Goal: Use online tool/utility: Use online tool/utility

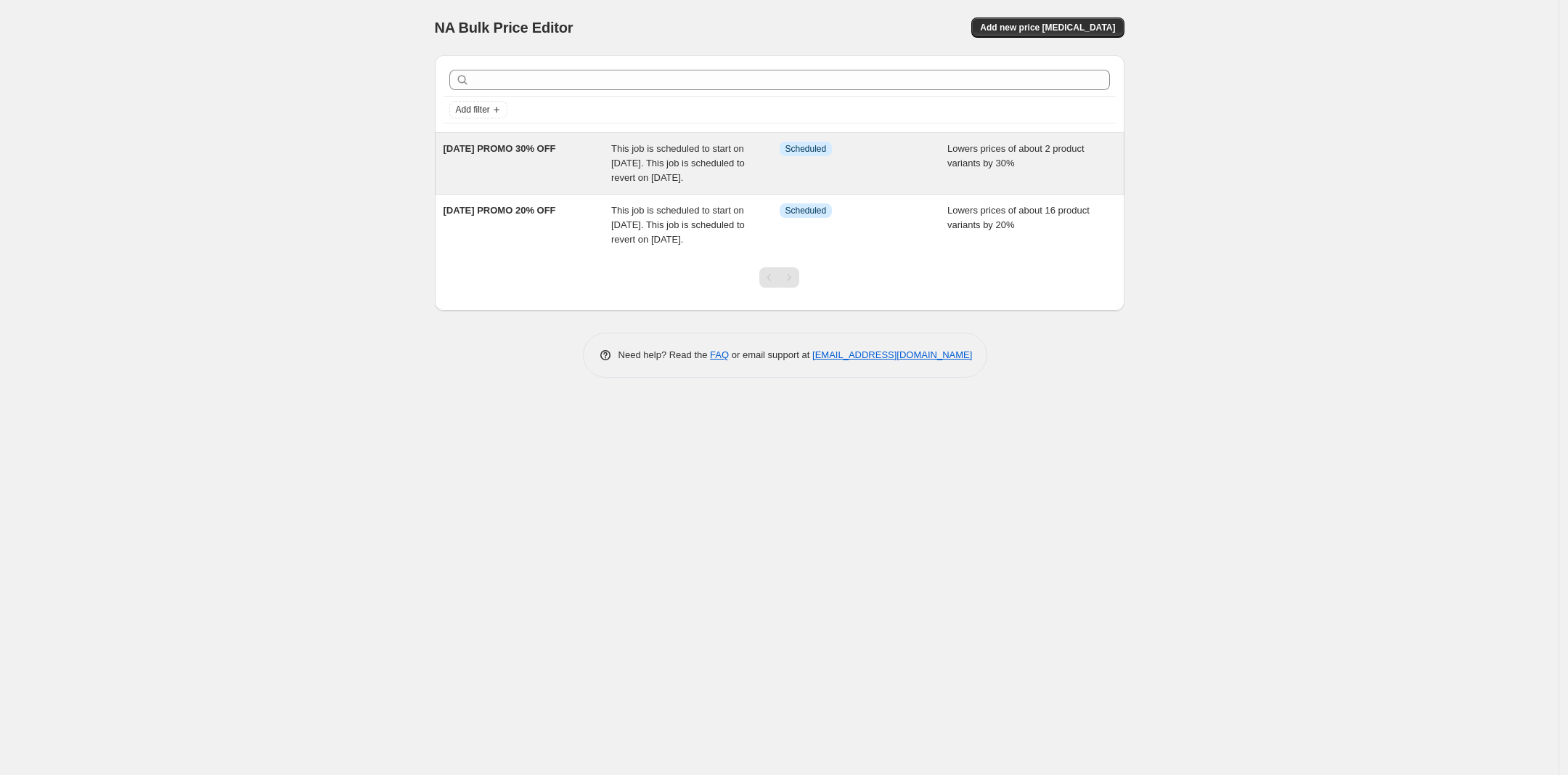
click at [691, 178] on span "This job is scheduled to start on [DATE]. This job is scheduled to revert on [D…" at bounding box center [678, 163] width 133 height 40
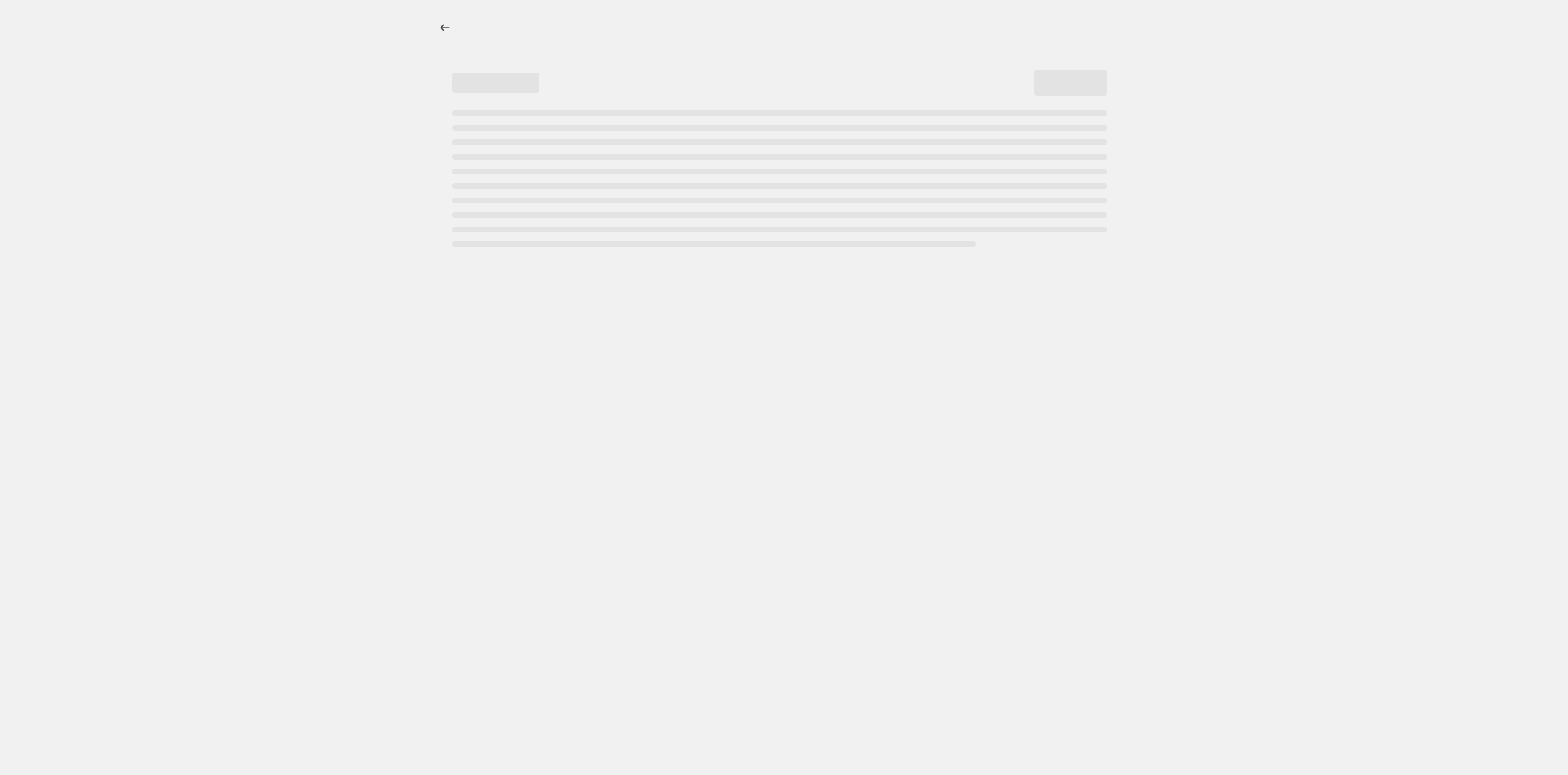
select select "percentage"
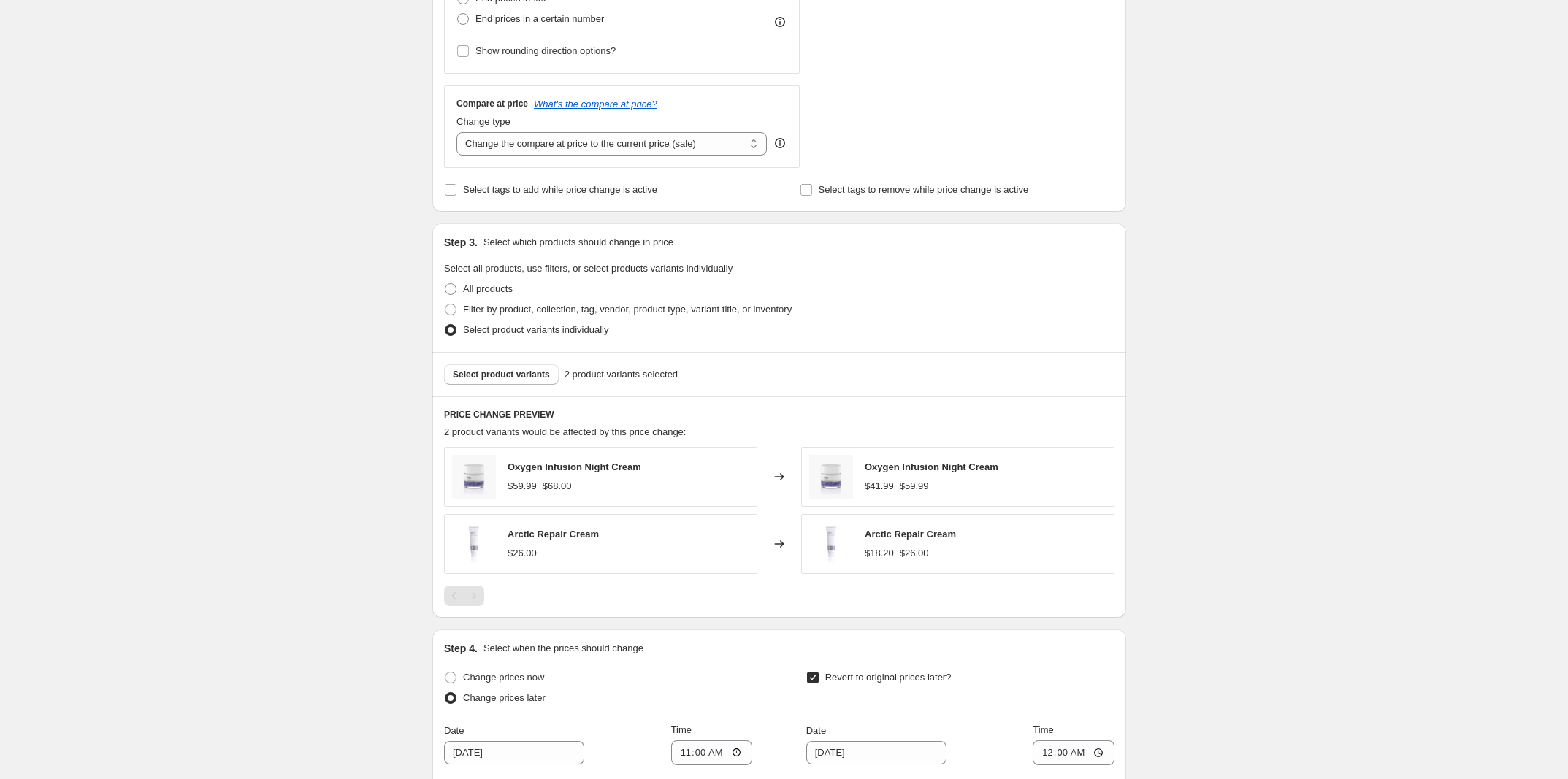
scroll to position [822, 0]
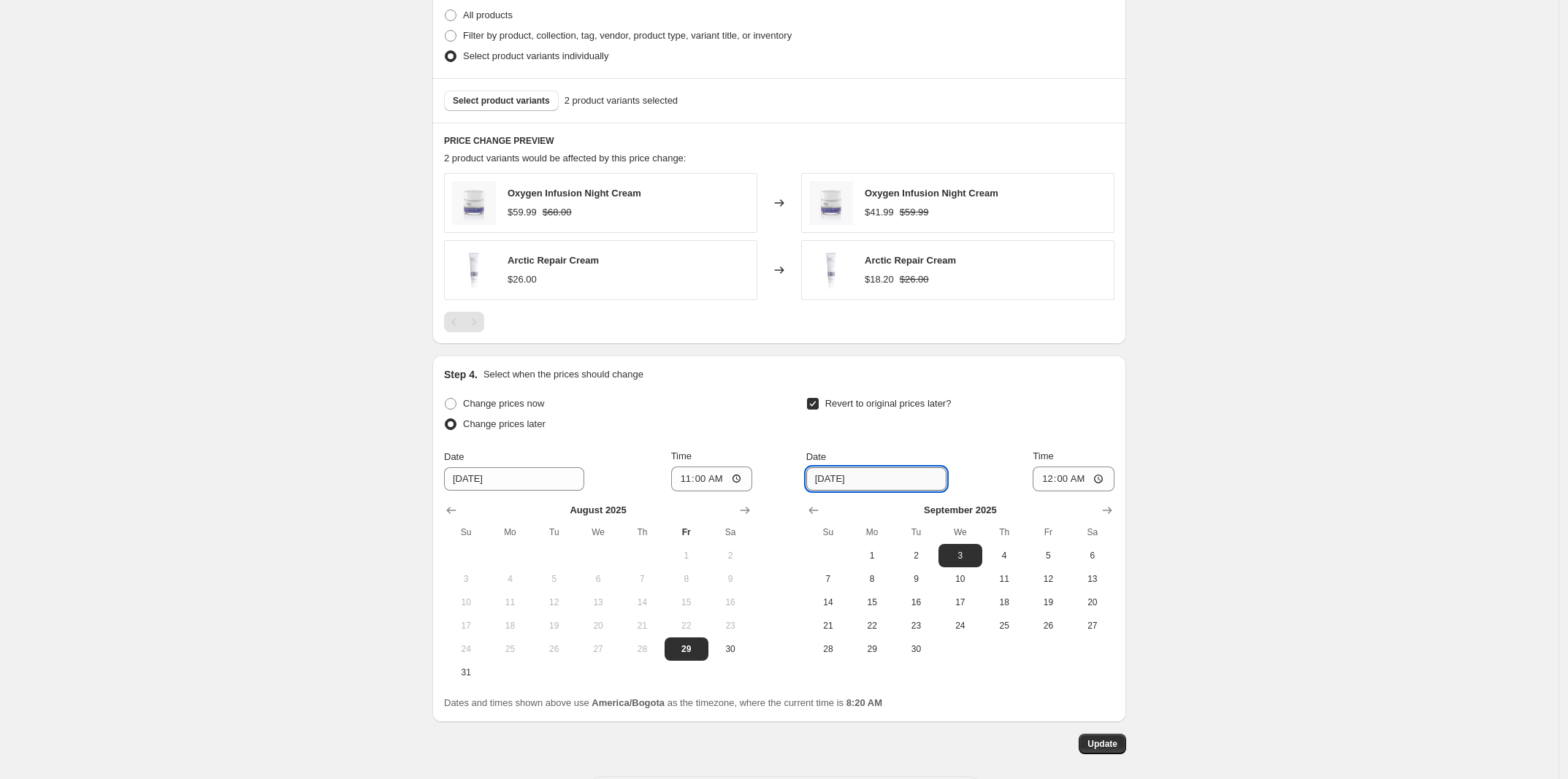
click at [898, 482] on input "9/3/2025" at bounding box center [876, 479] width 140 height 24
click at [1010, 553] on span "4" at bounding box center [1004, 555] width 32 height 12
type input "[DATE]"
click at [1053, 488] on input "00:00" at bounding box center [1074, 478] width 82 height 24
type input "09:00"
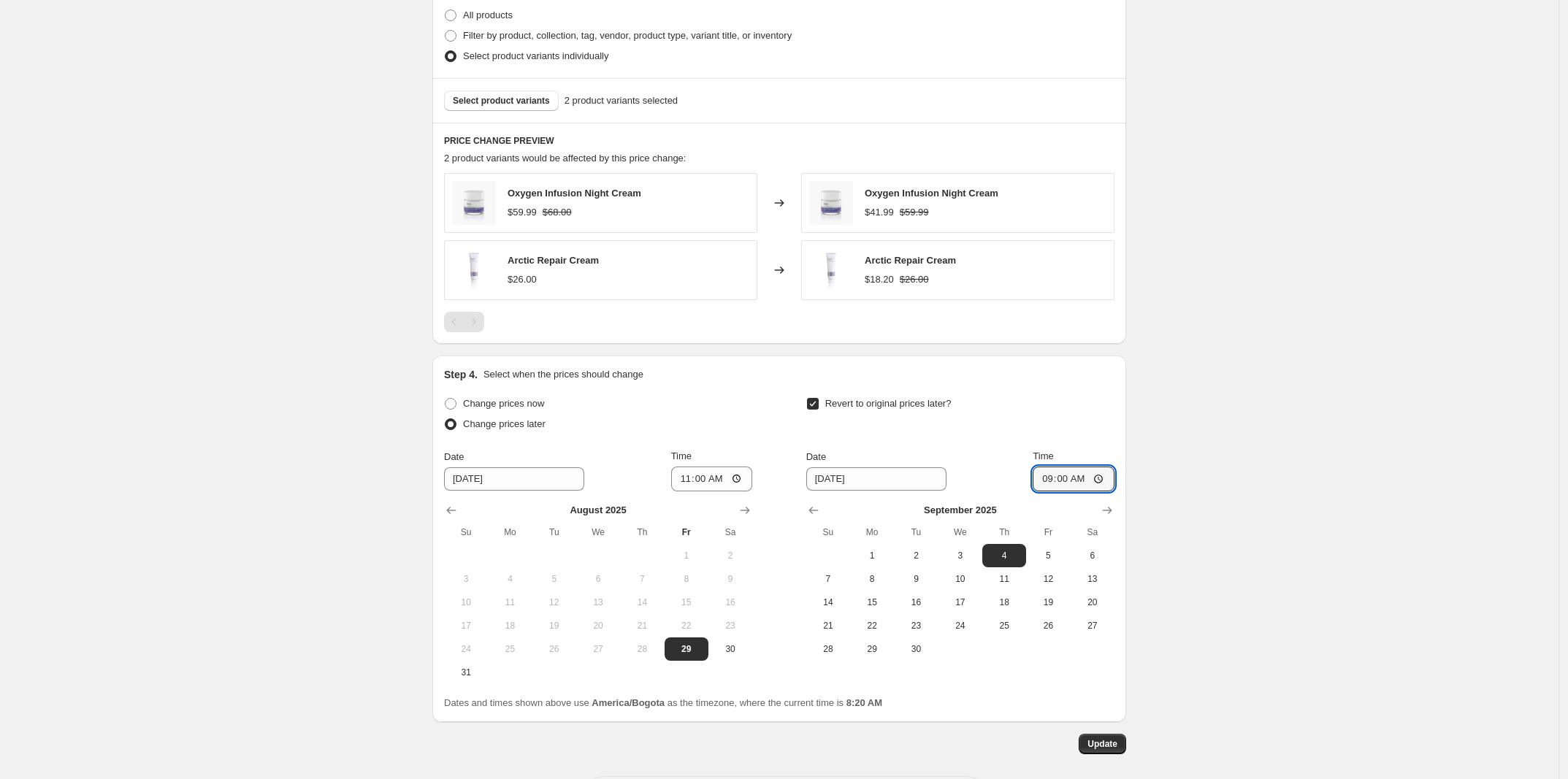
click at [1177, 492] on div "LABOR DAY PROMO 30% OFF. This page is ready LABOR DAY PROMO 30% OFF Info Schedu…" at bounding box center [779, 11] width 1559 height 1665
click at [1098, 750] on span "Update" at bounding box center [1102, 744] width 30 height 12
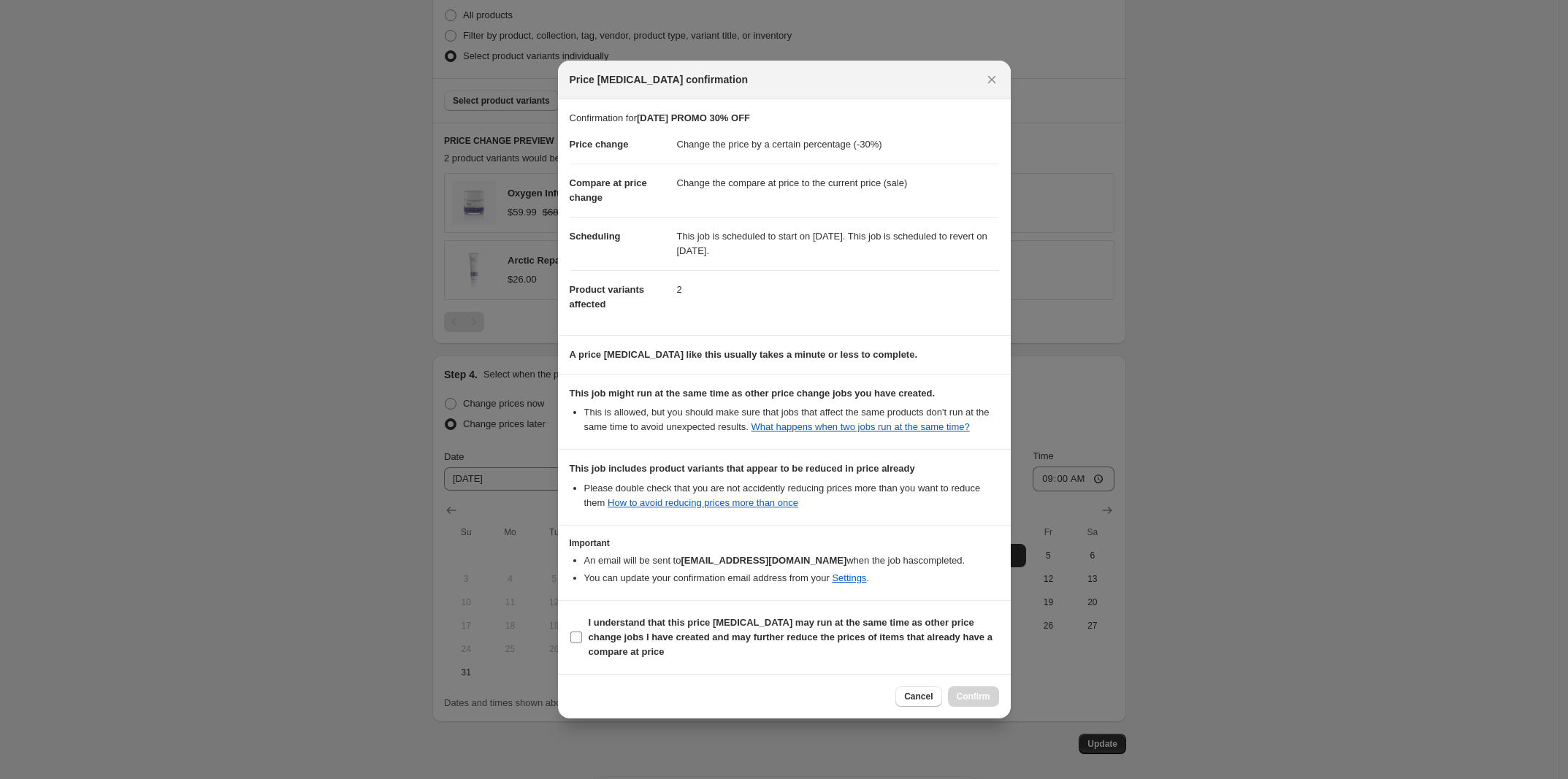
click at [574, 635] on input "I understand that this price [MEDICAL_DATA] may run at the same time as other p…" at bounding box center [576, 637] width 12 height 12
checkbox input "true"
click at [958, 705] on button "Confirm" at bounding box center [973, 697] width 51 height 21
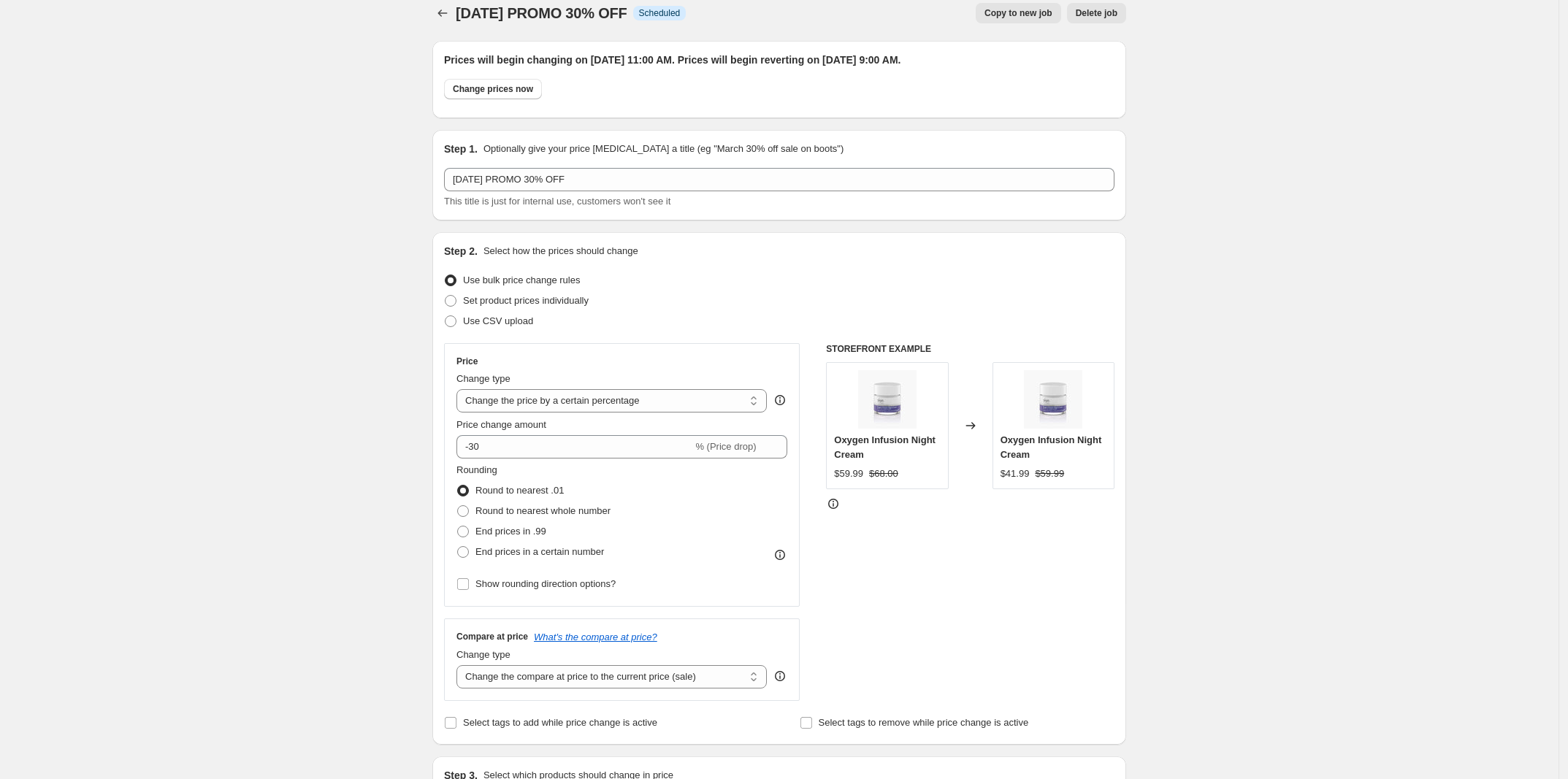
scroll to position [0, 0]
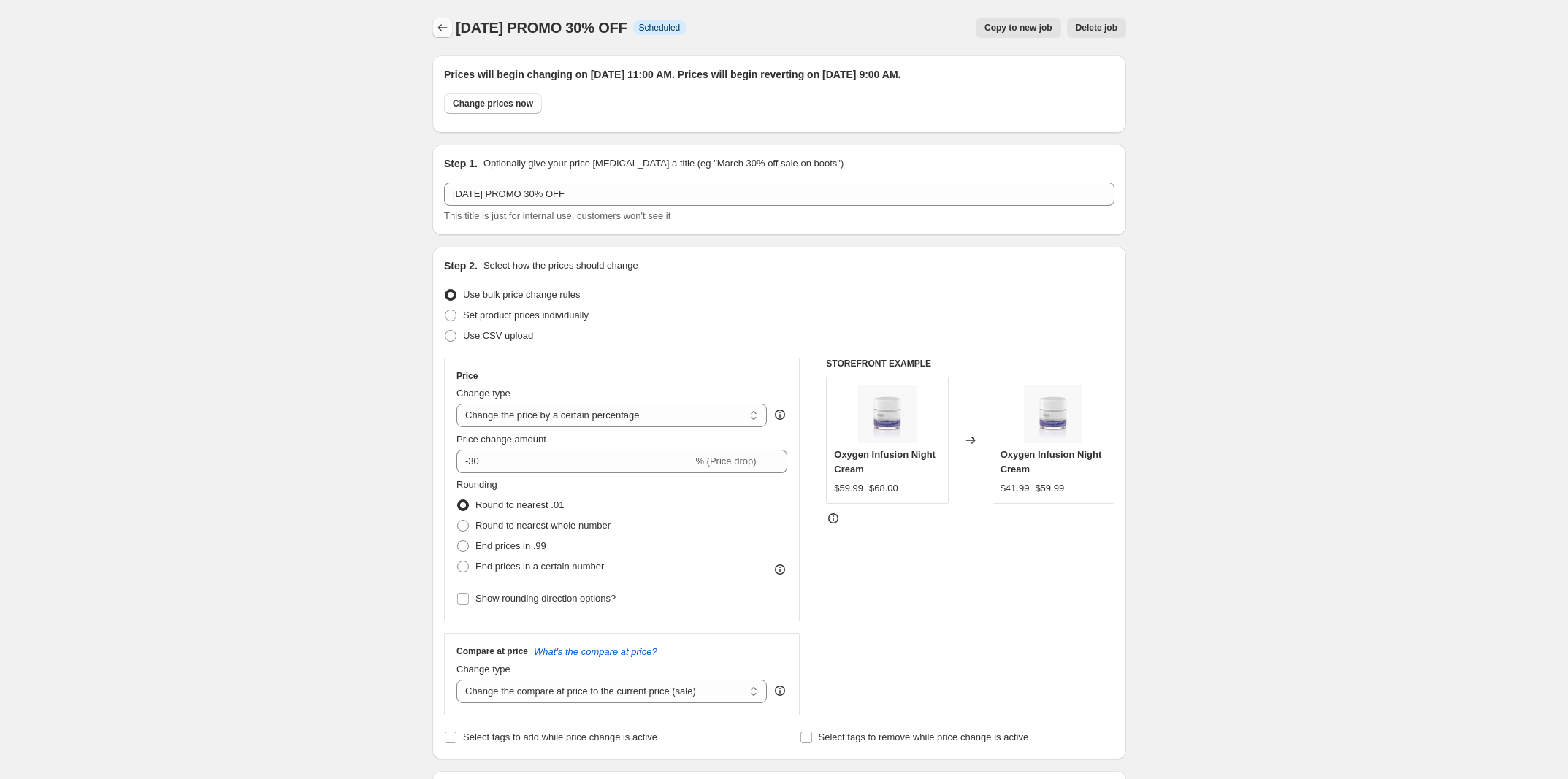
click at [447, 28] on icon "Price change jobs" at bounding box center [442, 28] width 15 height 14
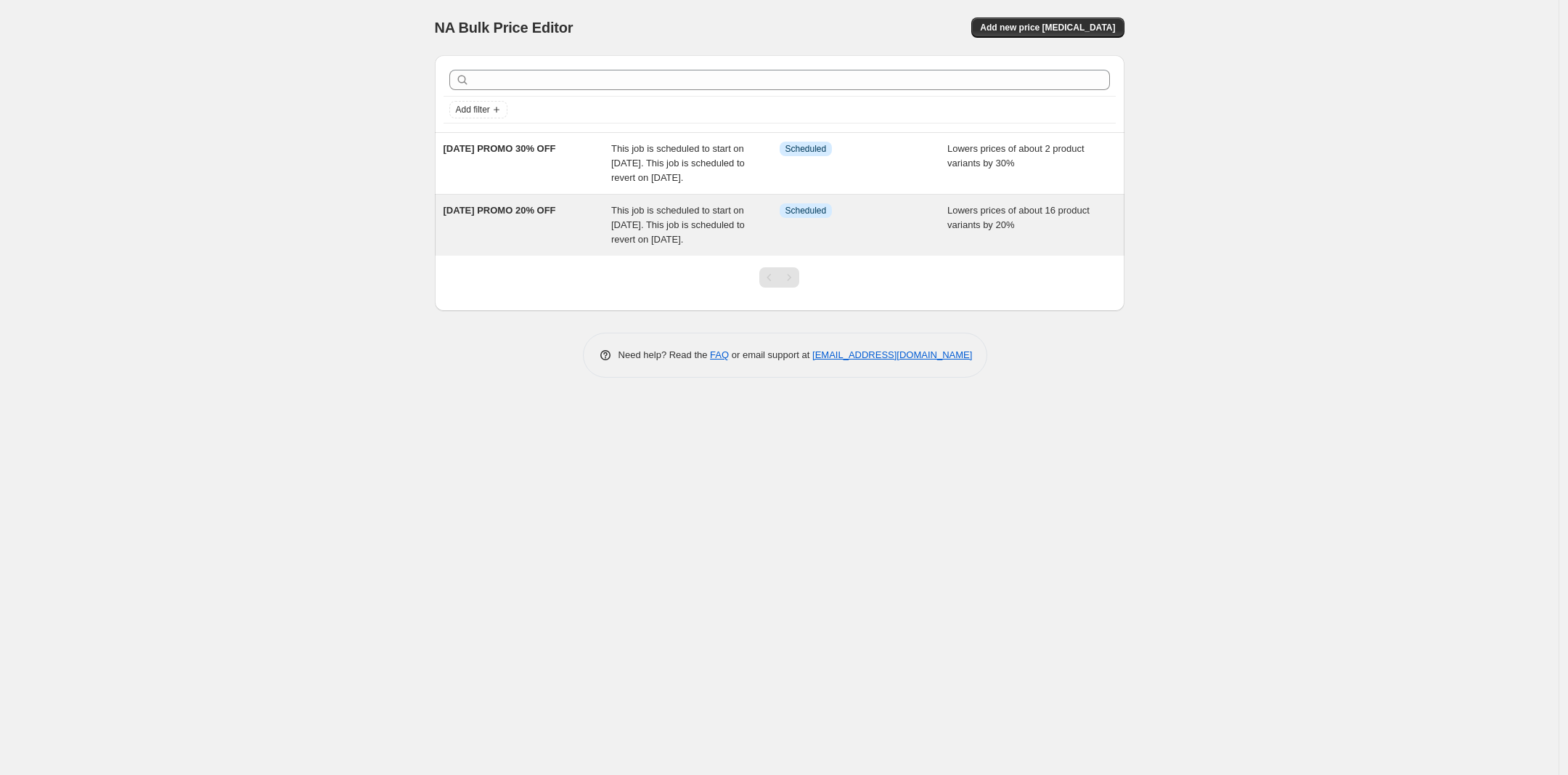
click at [1038, 235] on div "Lowers prices of about 16 product variants by 20%" at bounding box center [1031, 225] width 168 height 43
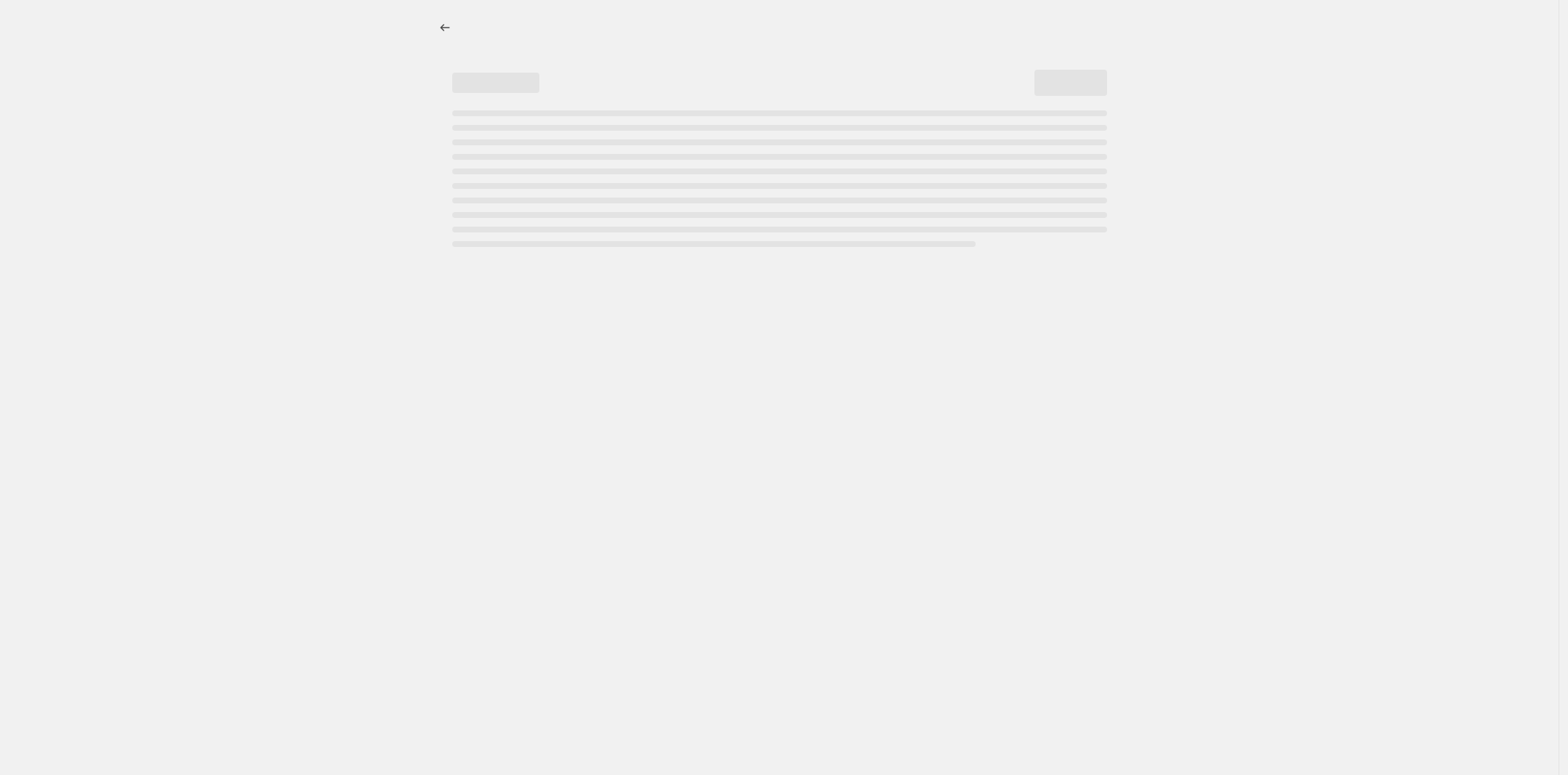
select select "percentage"
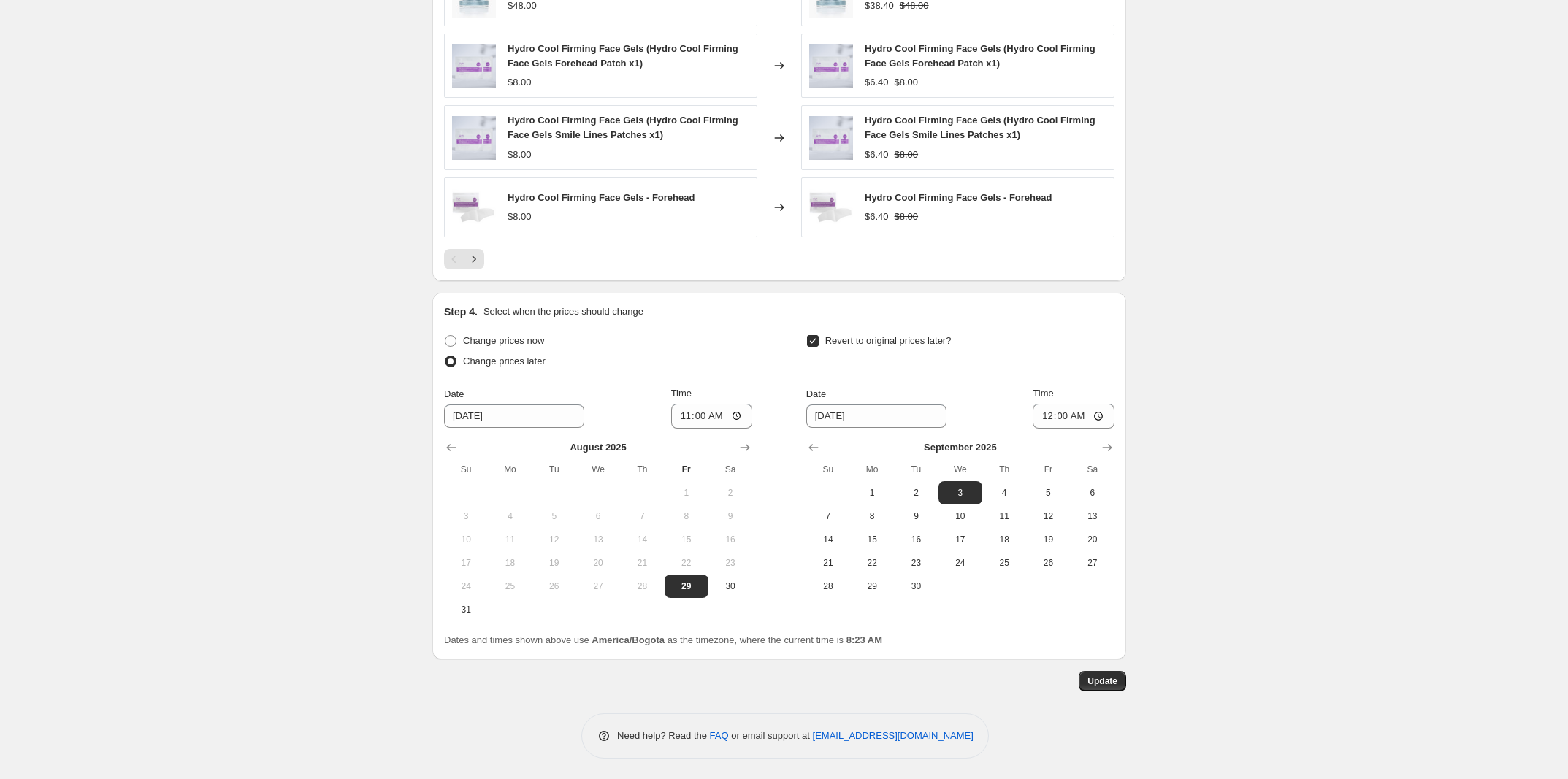
scroll to position [1100, 0]
click at [908, 420] on input "9/3/2025" at bounding box center [876, 415] width 140 height 24
click at [1012, 489] on span "4" at bounding box center [1004, 491] width 32 height 12
type input "[DATE]"
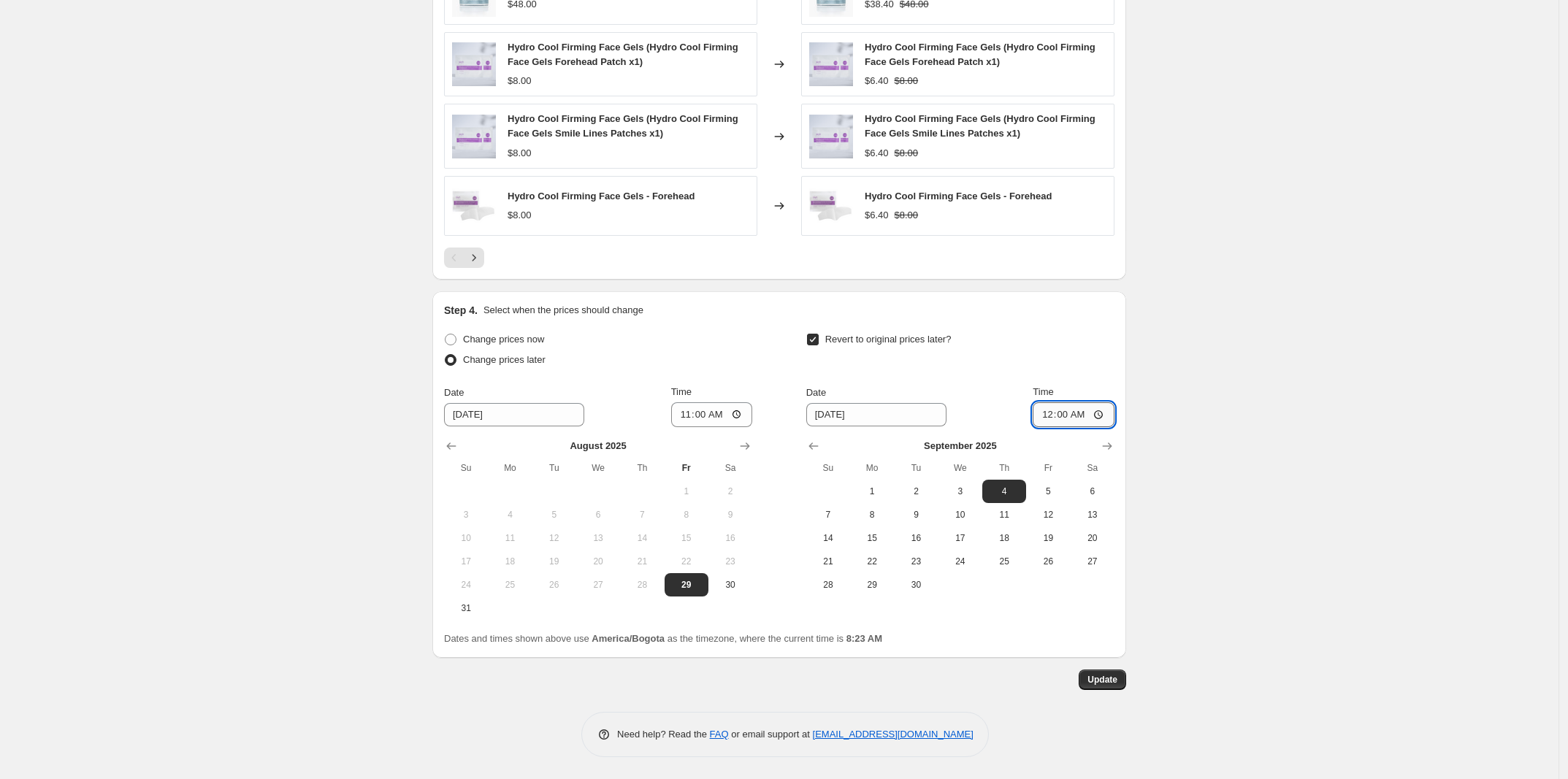
click at [1056, 416] on input "00:00" at bounding box center [1074, 414] width 82 height 24
type input "09:00"
click at [1112, 679] on span "Update" at bounding box center [1102, 679] width 30 height 12
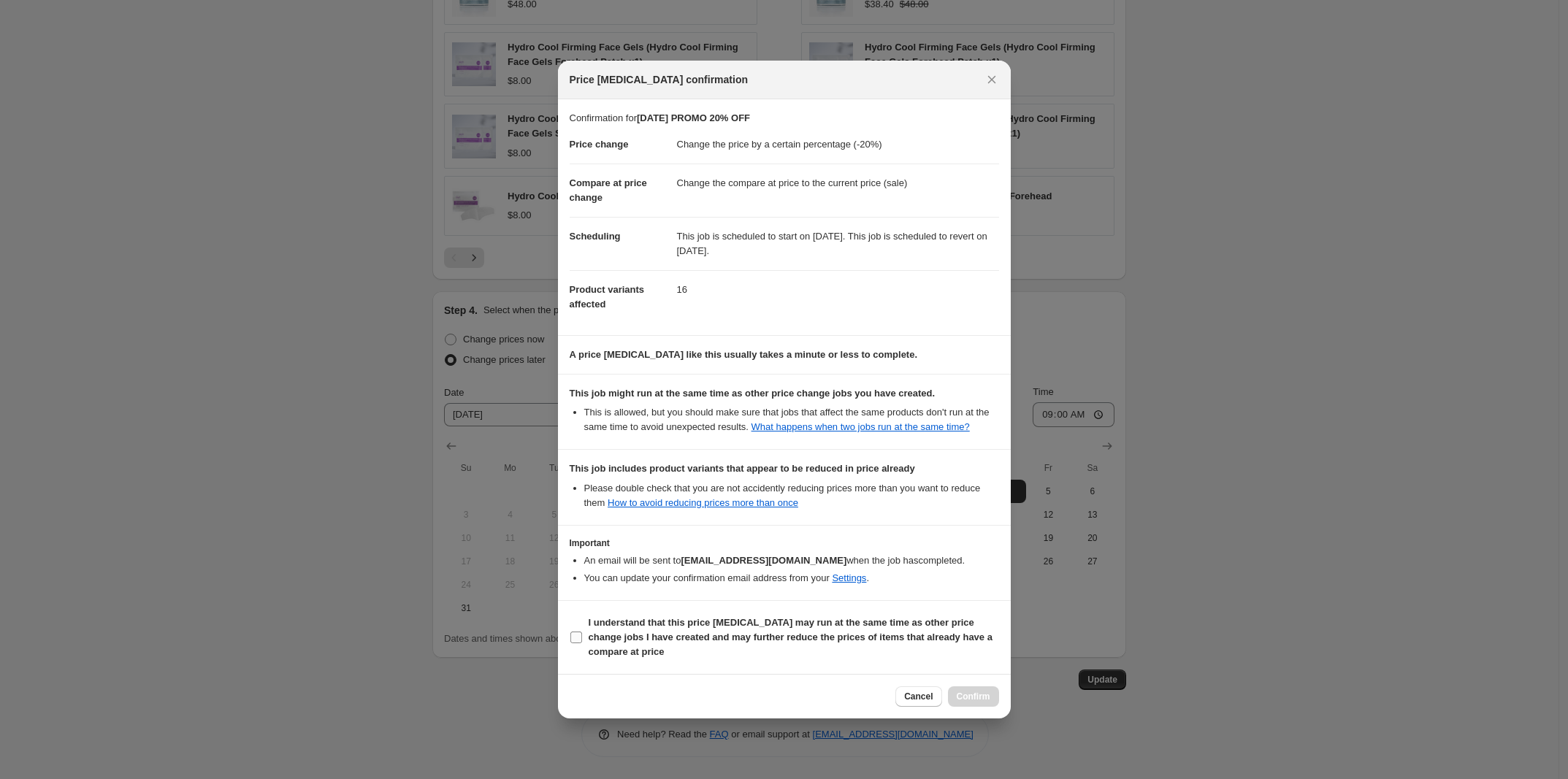
click at [577, 631] on input "I understand that this price [MEDICAL_DATA] may run at the same time as other p…" at bounding box center [576, 637] width 12 height 12
checkbox input "true"
click at [984, 698] on span "Confirm" at bounding box center [973, 696] width 34 height 12
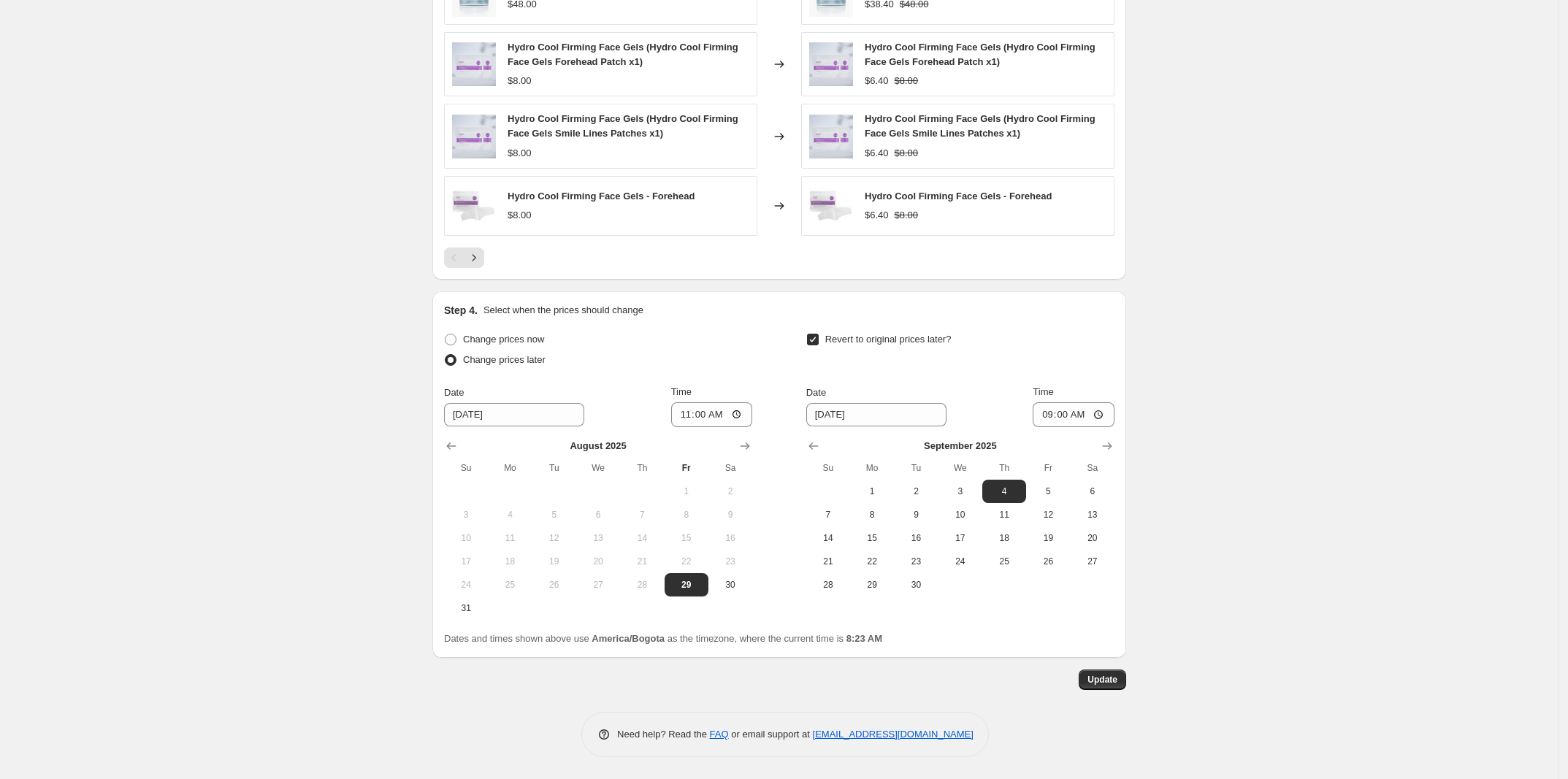
scroll to position [1100, 0]
click at [1118, 683] on span "Update" at bounding box center [1102, 679] width 30 height 12
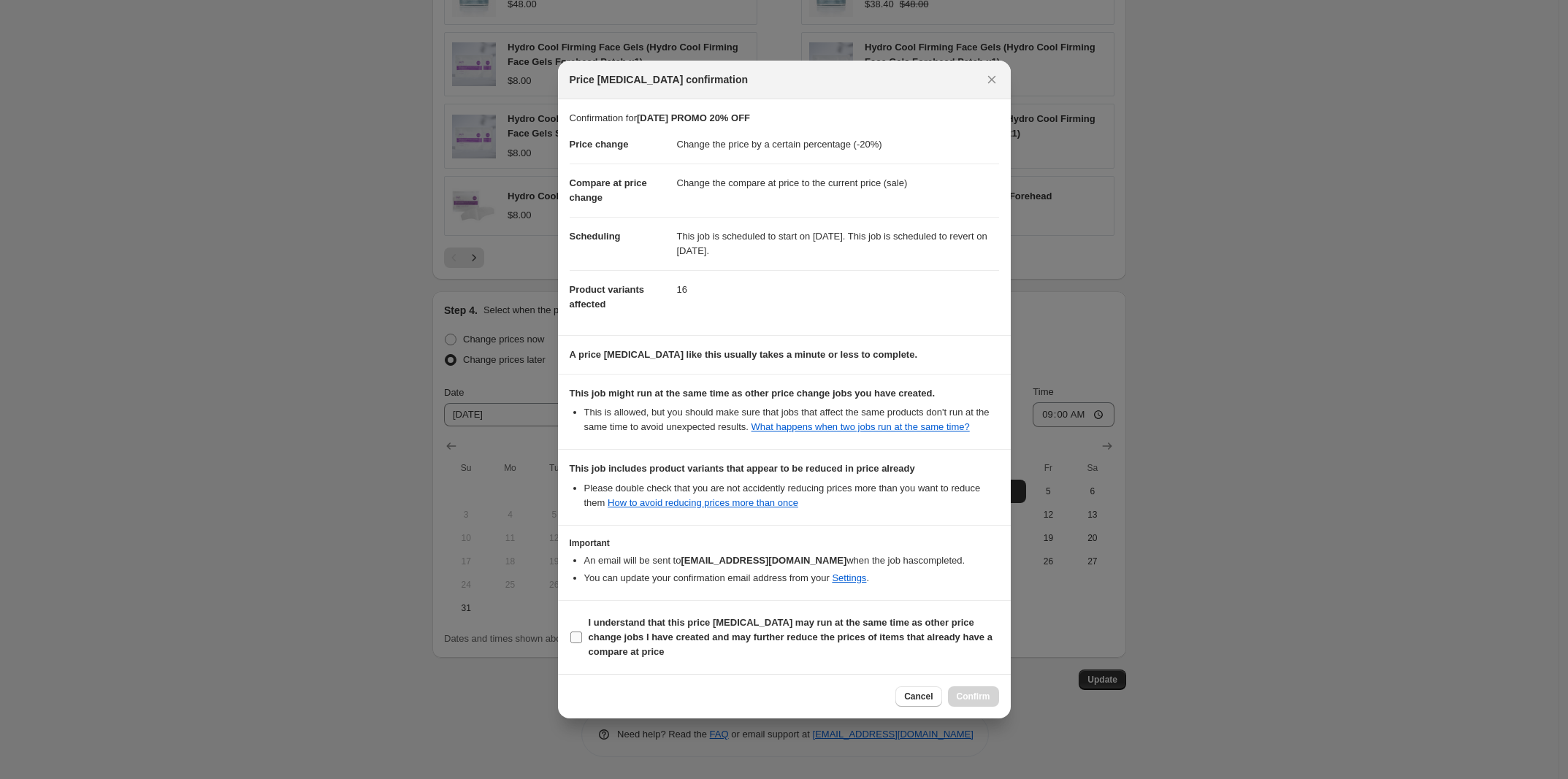
click at [579, 639] on input "I understand that this price [MEDICAL_DATA] may run at the same time as other p…" at bounding box center [576, 637] width 12 height 12
checkbox input "true"
click at [965, 707] on button "Confirm" at bounding box center [973, 697] width 51 height 21
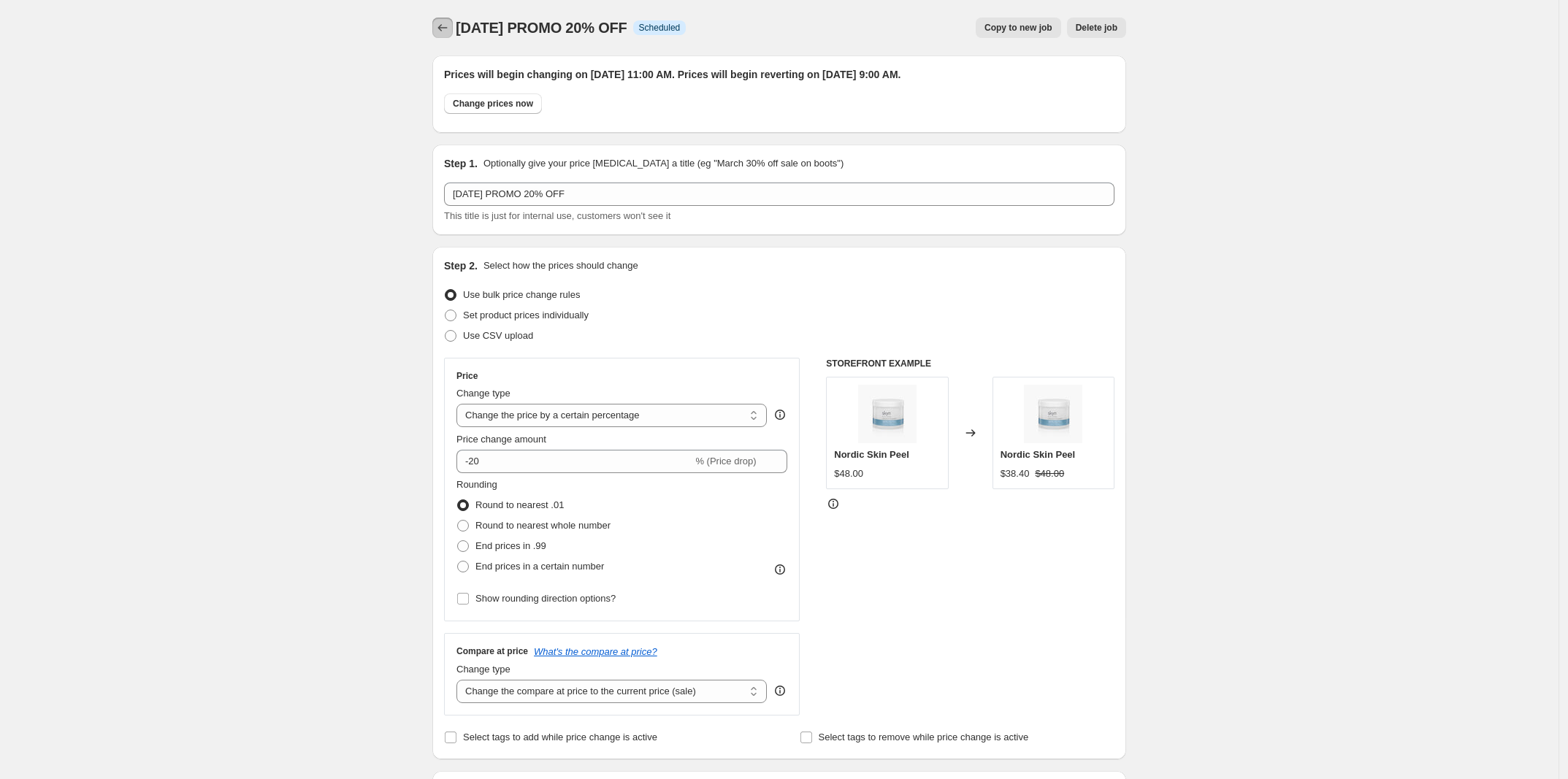
click at [439, 22] on icon "Price change jobs" at bounding box center [442, 28] width 15 height 14
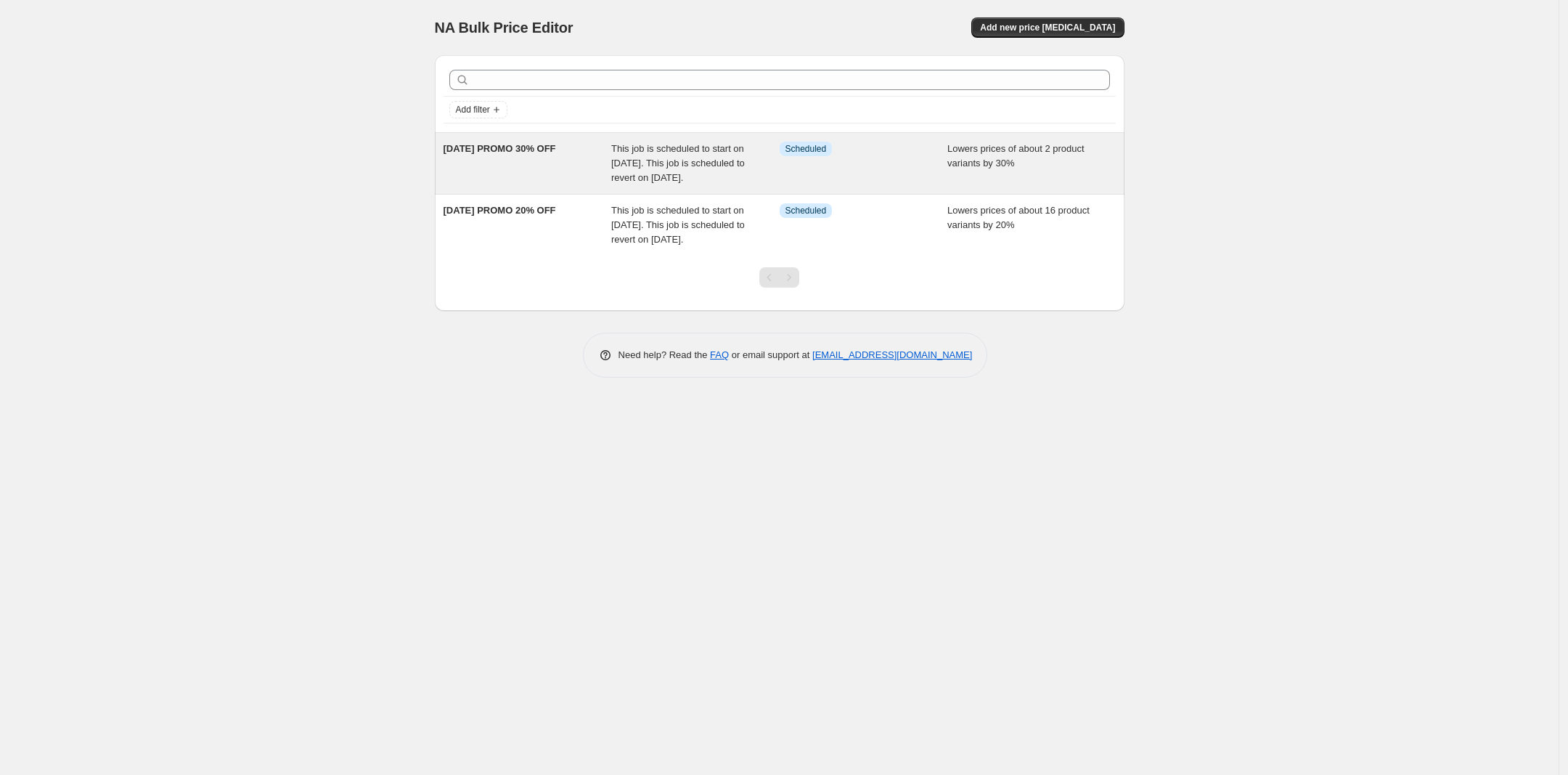
click at [884, 162] on div "Info Scheduled" at bounding box center [864, 163] width 168 height 43
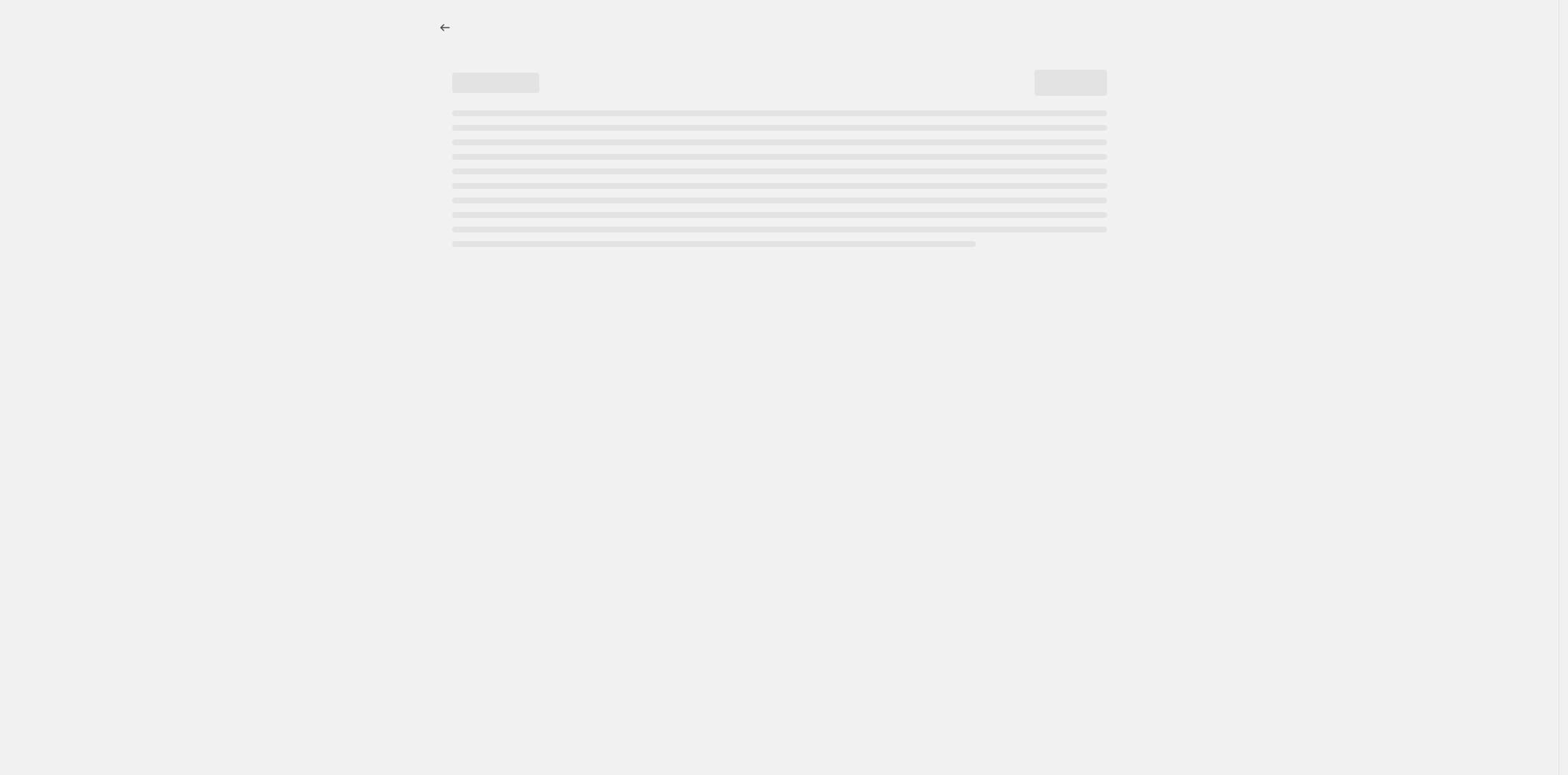
select select "percentage"
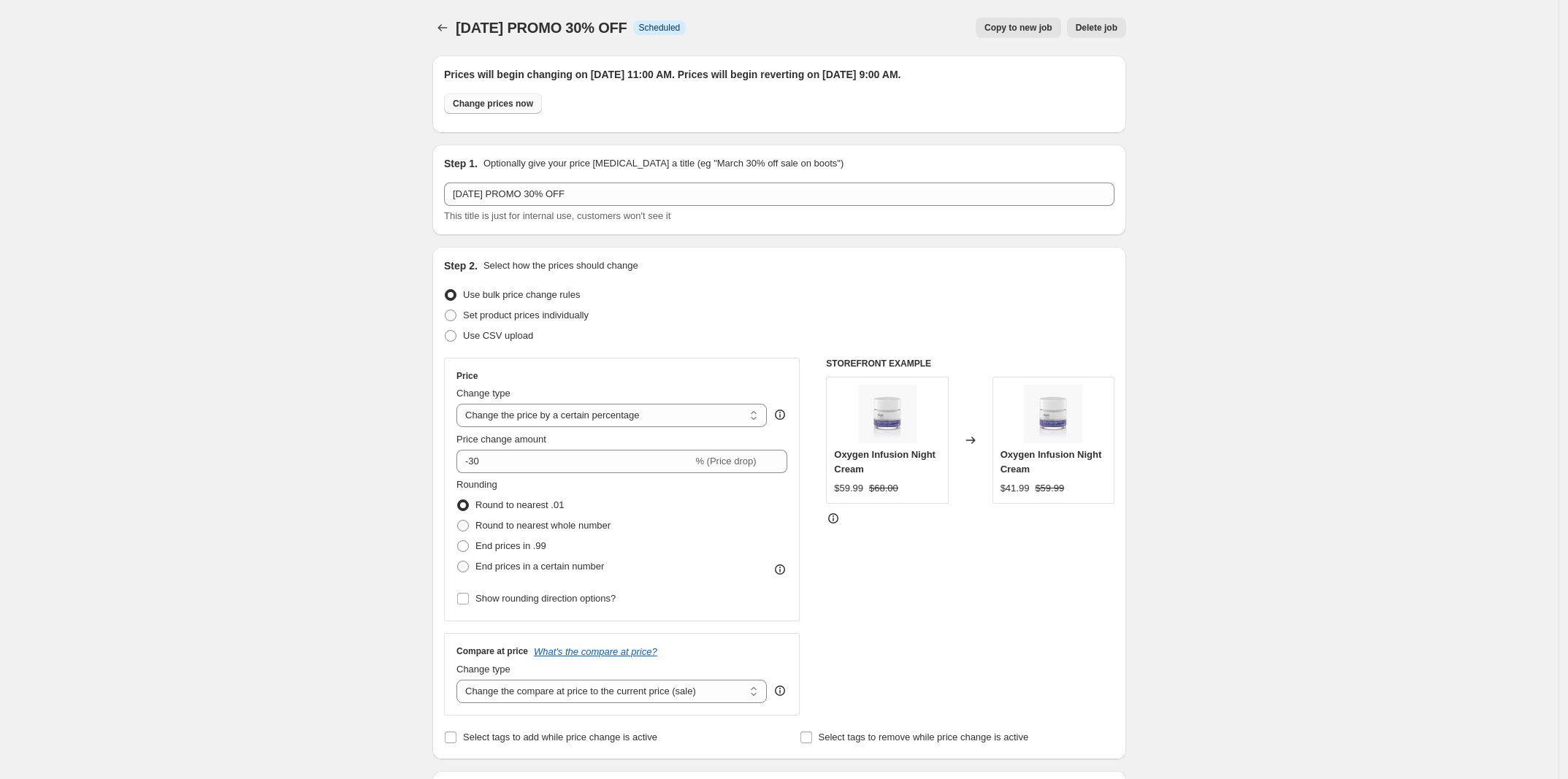
click at [508, 104] on span "Change prices now" at bounding box center [493, 103] width 81 height 12
radio input "true"
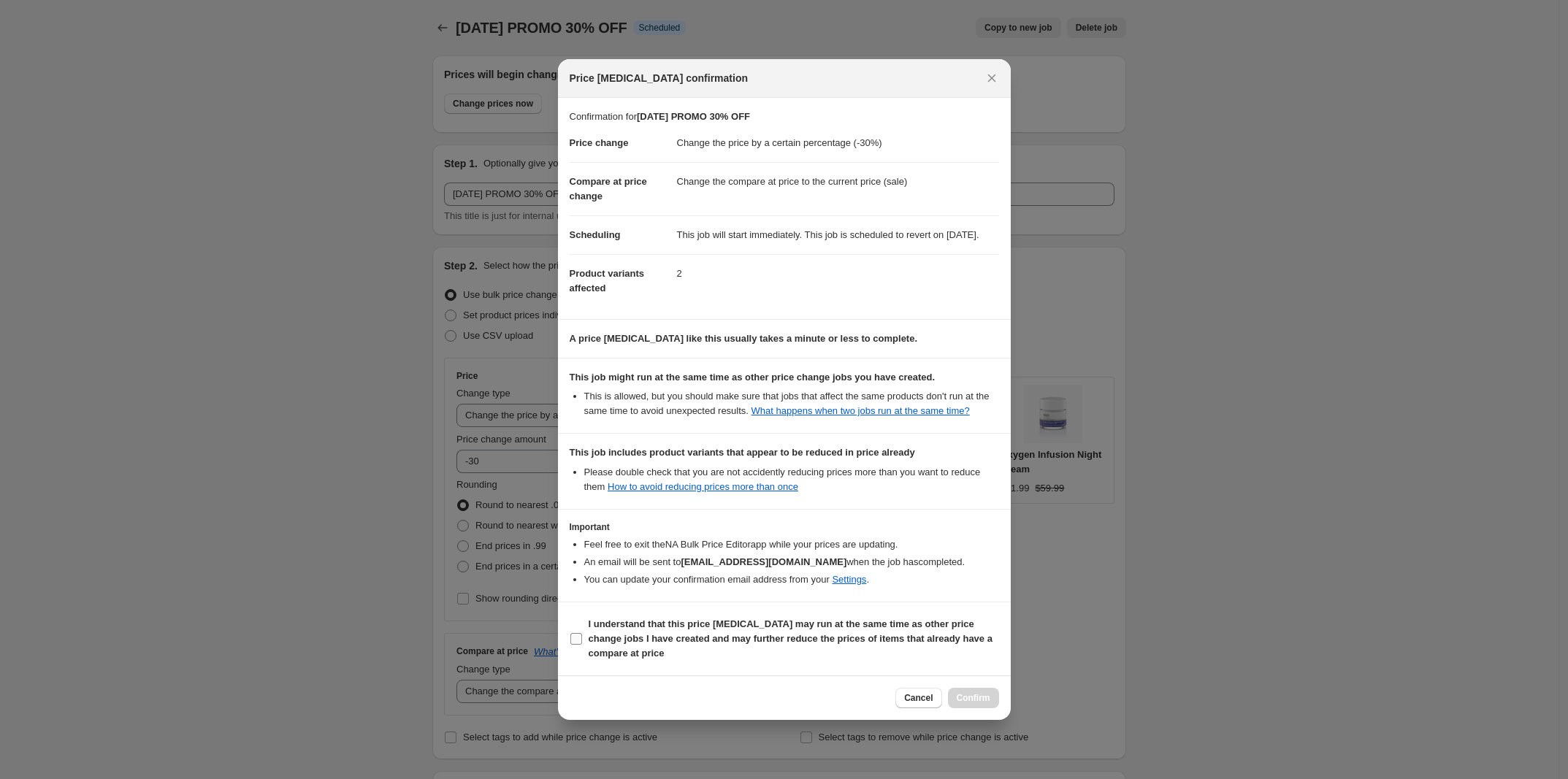
click at [581, 664] on label "I understand that this price [MEDICAL_DATA] may run at the same time as other p…" at bounding box center [785, 639] width 430 height 50
click at [581, 645] on input "I understand that this price [MEDICAL_DATA] may run at the same time as other p…" at bounding box center [576, 639] width 12 height 12
checkbox input "true"
click at [983, 704] on span "Confirm" at bounding box center [973, 697] width 34 height 12
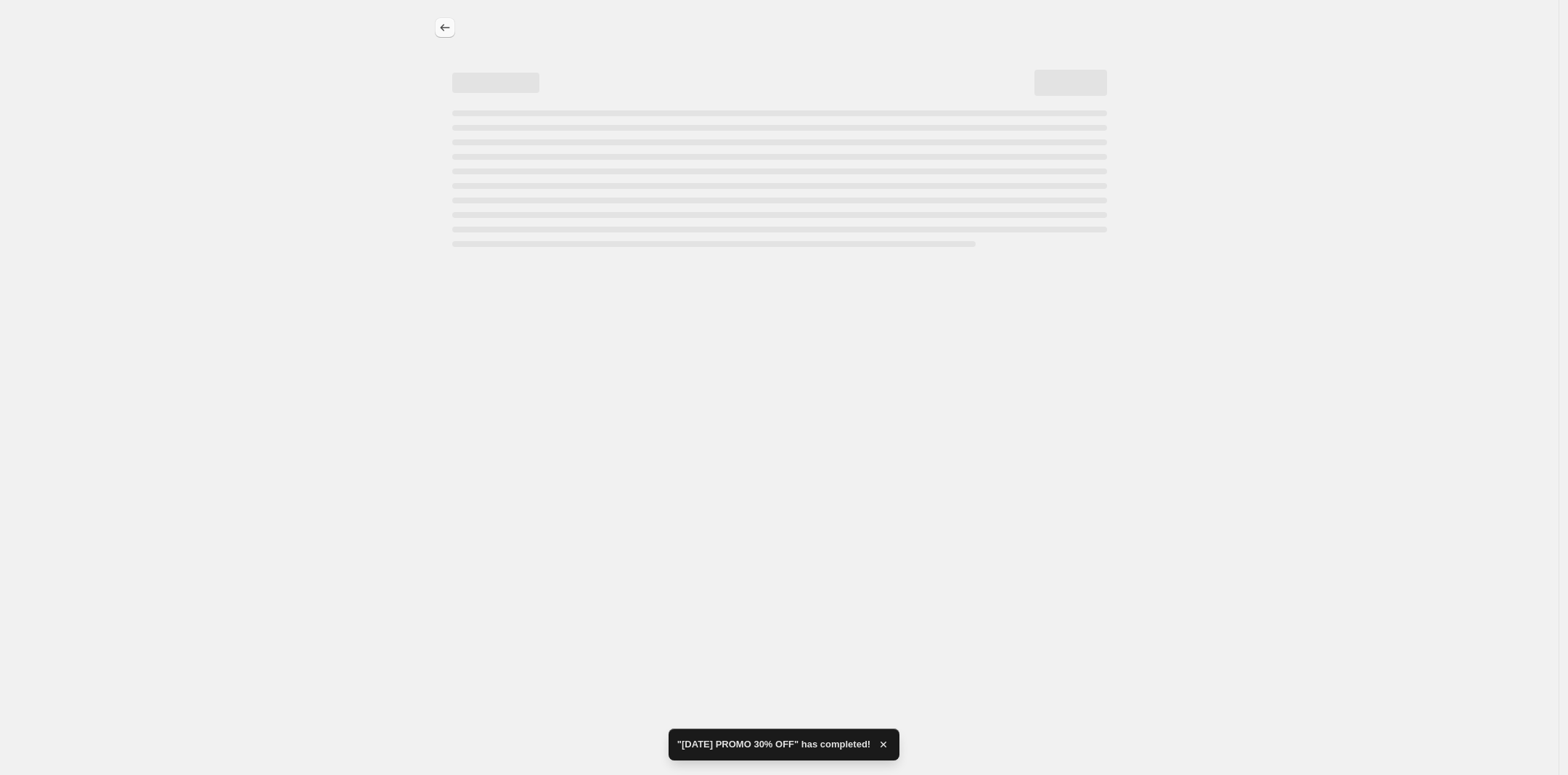
click at [440, 32] on icon "Price change jobs" at bounding box center [445, 28] width 14 height 14
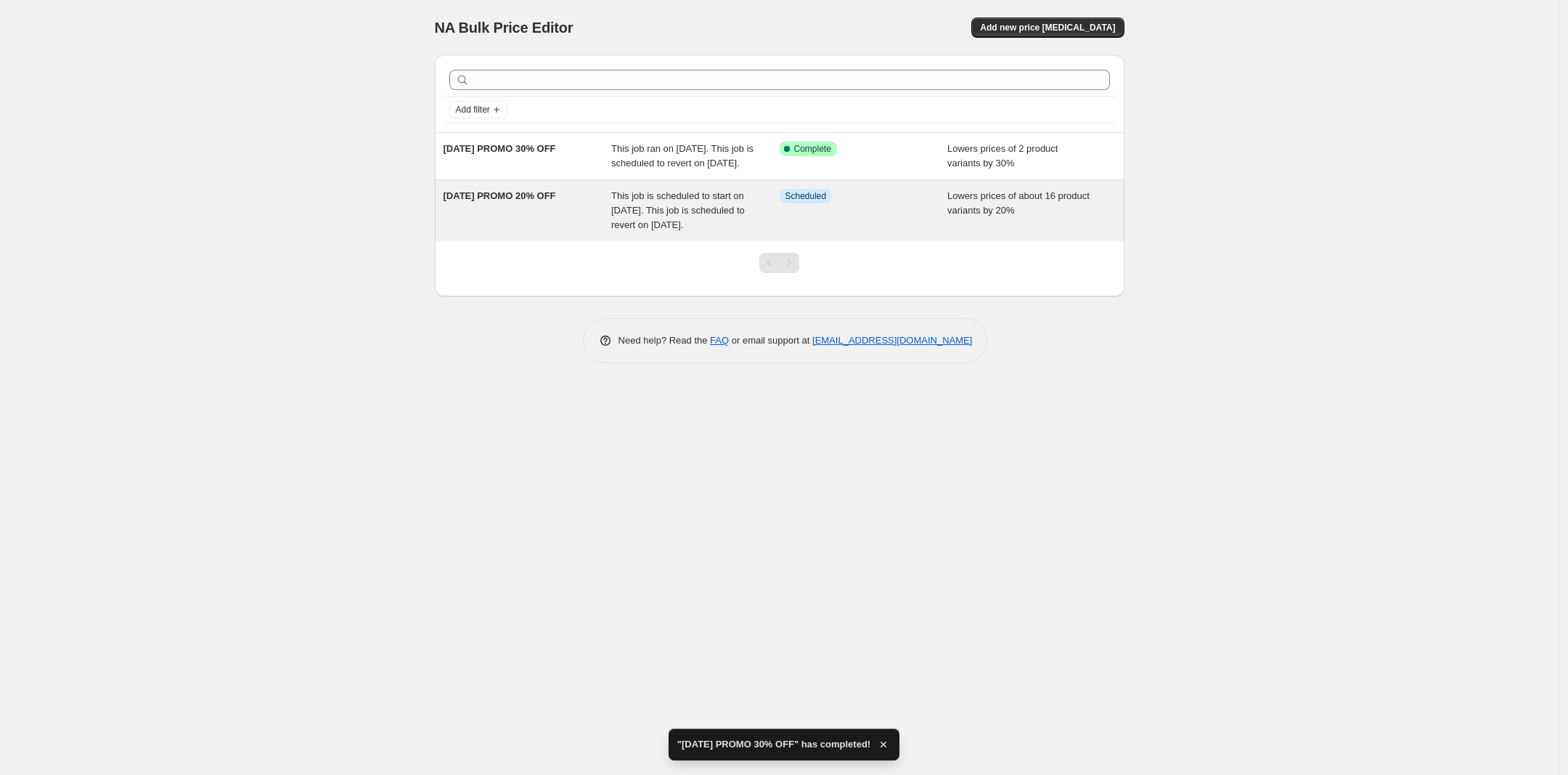
click at [567, 232] on div "[DATE] PROMO 20% OFF" at bounding box center [527, 211] width 168 height 43
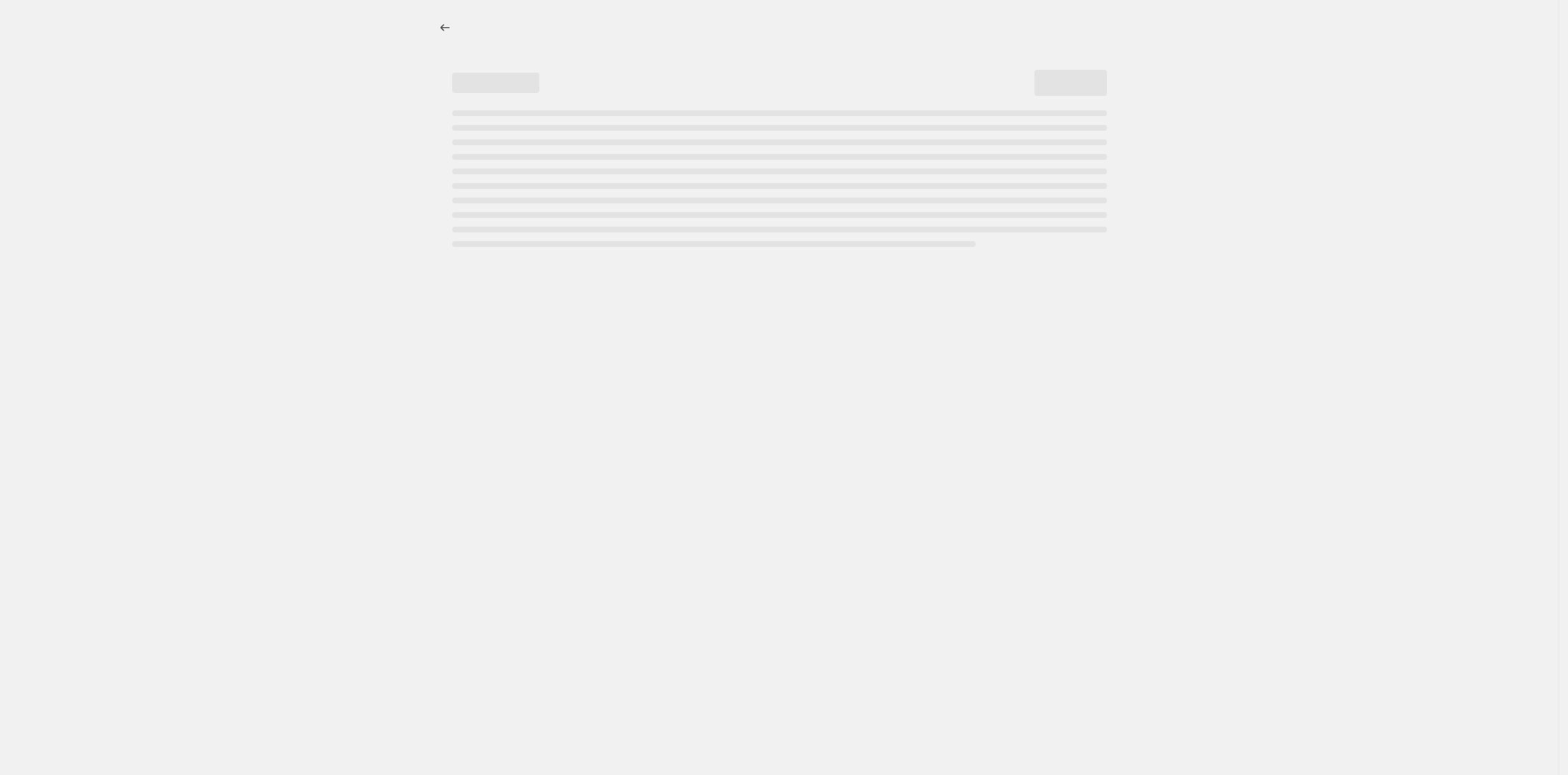
select select "percentage"
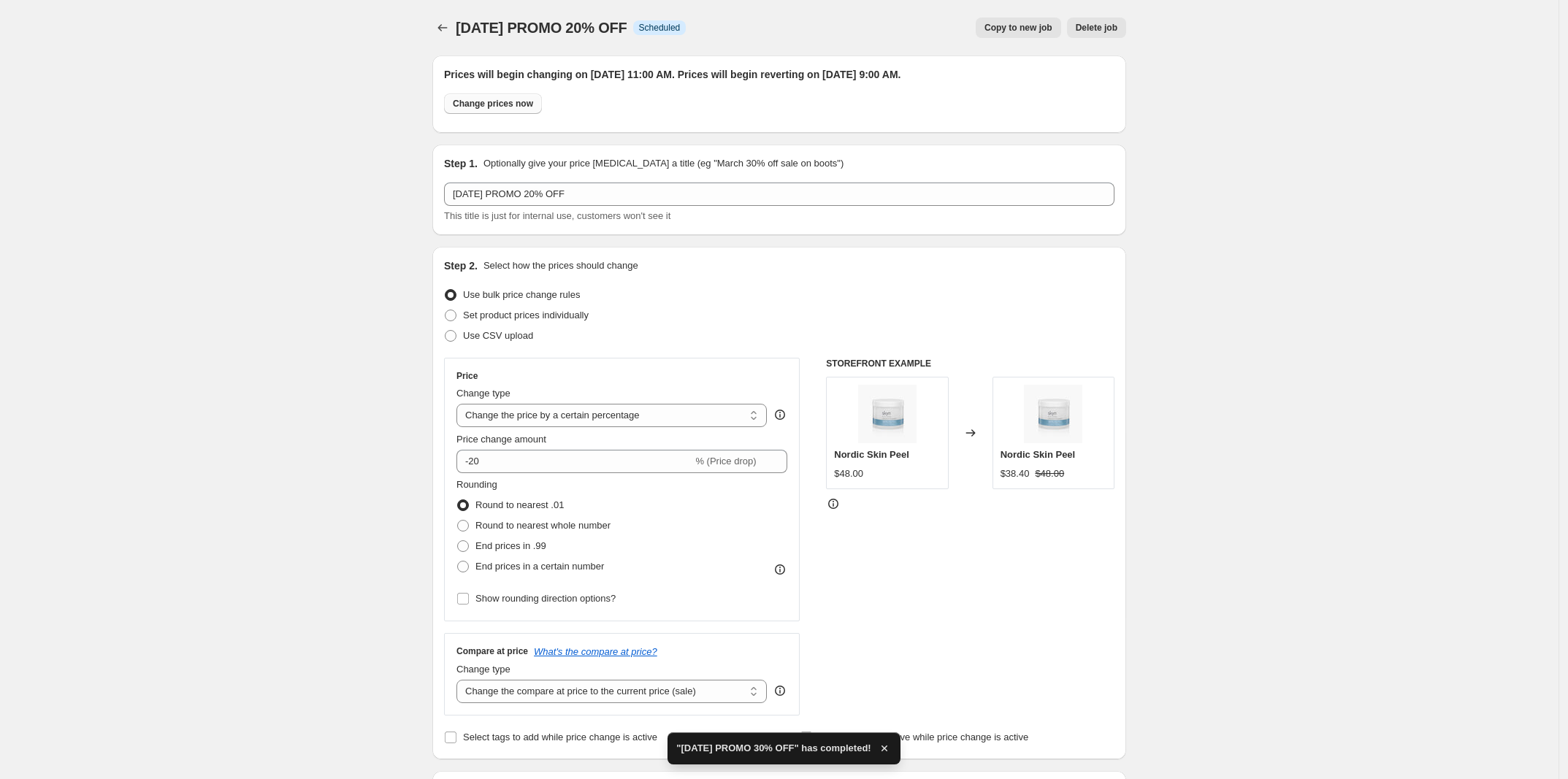
click at [510, 99] on span "Change prices now" at bounding box center [493, 103] width 81 height 12
radio input "true"
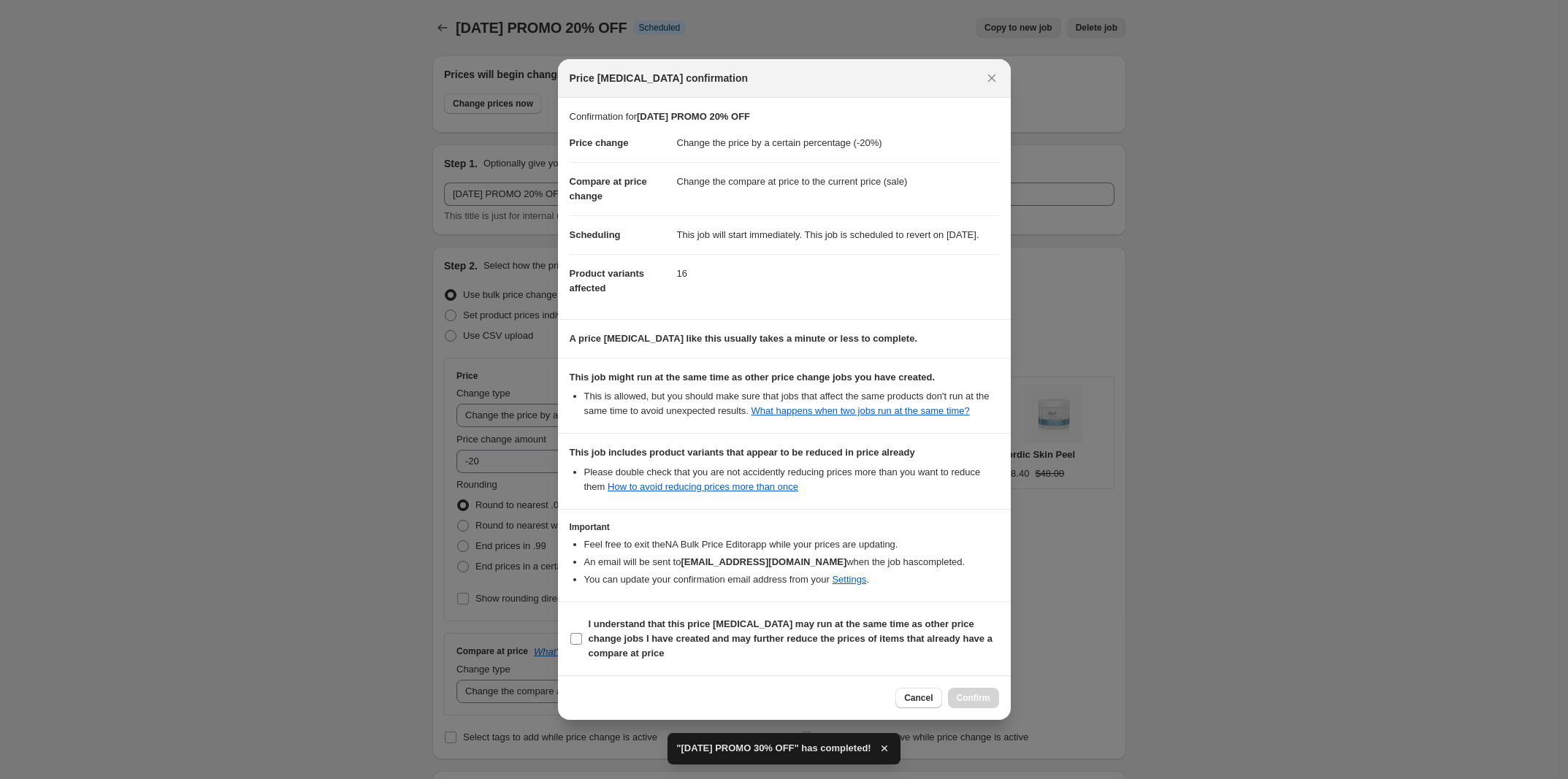
click at [571, 645] on input "I understand that this price [MEDICAL_DATA] may run at the same time as other p…" at bounding box center [576, 639] width 12 height 12
checkbox input "true"
click at [992, 706] on button "Confirm" at bounding box center [973, 697] width 51 height 21
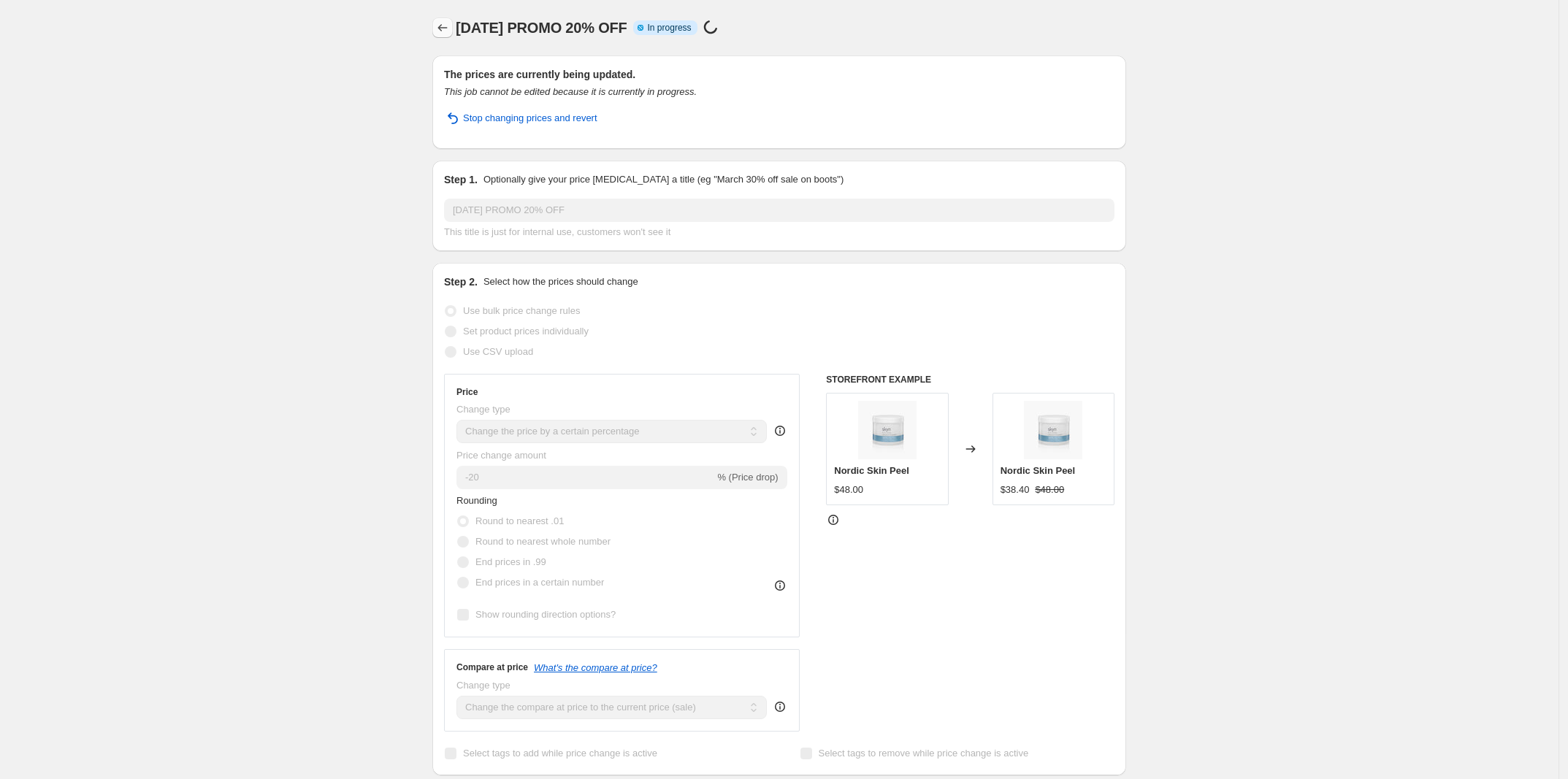
click at [451, 19] on button "Price change jobs" at bounding box center [442, 27] width 21 height 21
